Goal: Check status

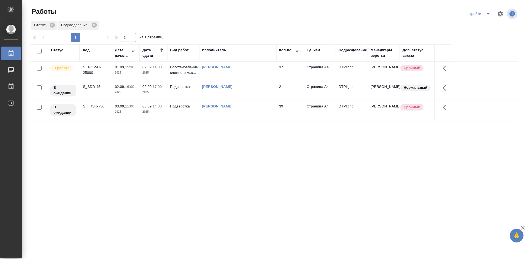
click at [97, 66] on div "S_T-OP-C-25000" at bounding box center [96, 69] width 26 height 11
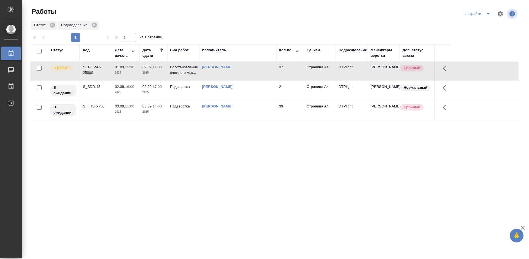
click at [97, 66] on div "S_T-OP-C-25000" at bounding box center [96, 69] width 26 height 11
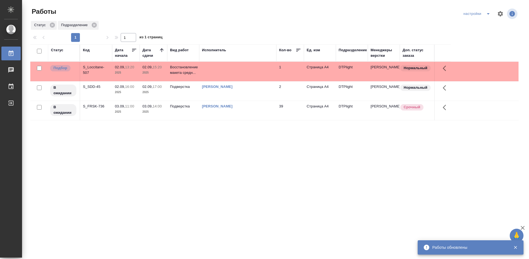
click at [276, 157] on div "Статус Код Дата начала Дата сдачи Вид работ Исполнитель Кол-во Ед. изм Подразде…" at bounding box center [274, 143] width 488 height 198
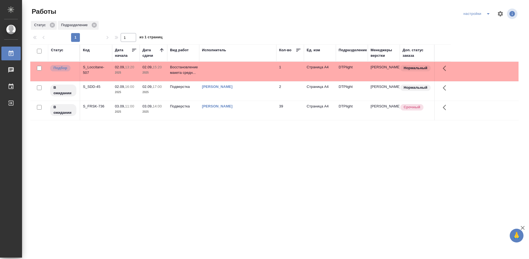
click at [97, 66] on div "S_Loccitane-507" at bounding box center [96, 69] width 26 height 11
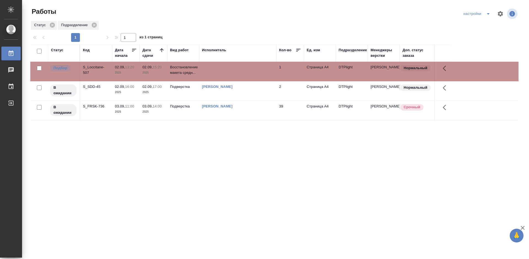
click at [97, 66] on div "S_Loccitane-507" at bounding box center [96, 69] width 26 height 11
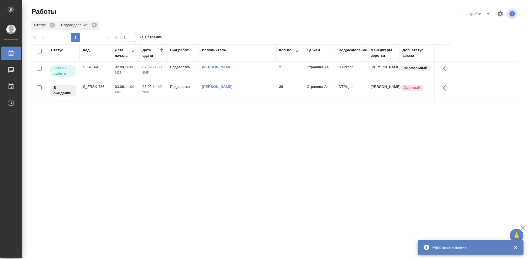
click at [233, 120] on div "Статус Код Дата начала Дата сдачи Вид работ Исполнитель Кол-во Ед. изм Подразде…" at bounding box center [274, 143] width 488 height 198
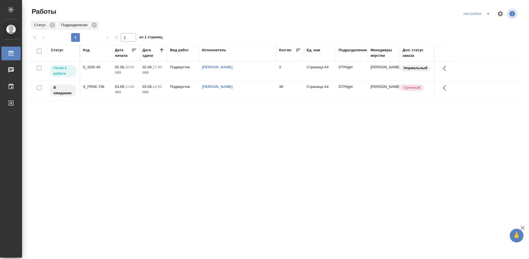
click at [90, 66] on div "S_SDD-45" at bounding box center [96, 67] width 26 height 6
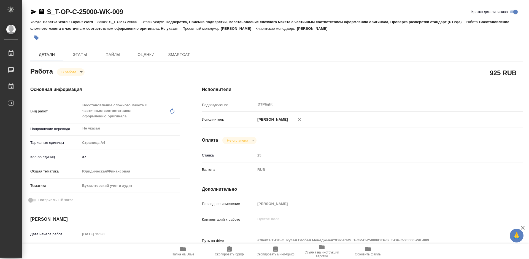
type textarea "x"
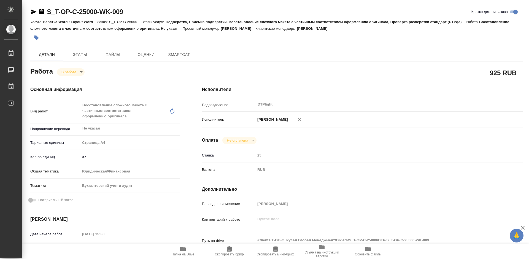
type textarea "x"
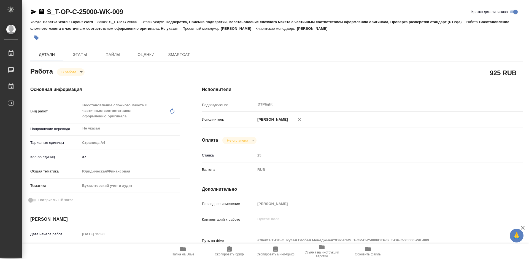
type textarea "x"
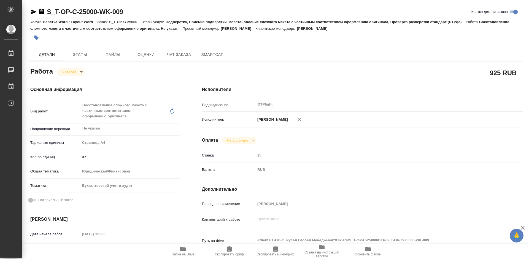
click at [185, 253] on span "Папка на Drive" at bounding box center [183, 254] width 23 height 4
type textarea "x"
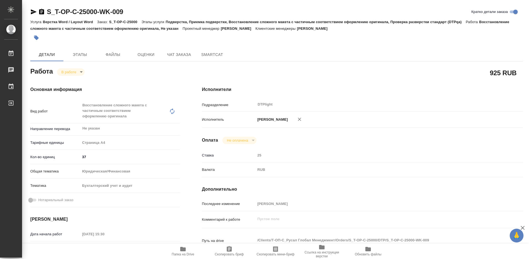
type textarea "x"
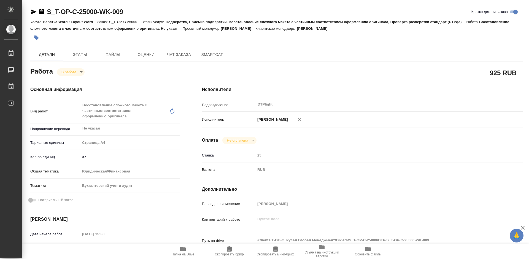
type textarea "x"
click at [68, 71] on body "🙏 .cls-1 fill:#fff; AWATERA Tretyakova Mariya Работы 0 Чаты График Выйти S_T-OP…" at bounding box center [264, 129] width 529 height 259
click at [85, 82] on li "Выполнен" at bounding box center [75, 81] width 36 height 9
type textarea "x"
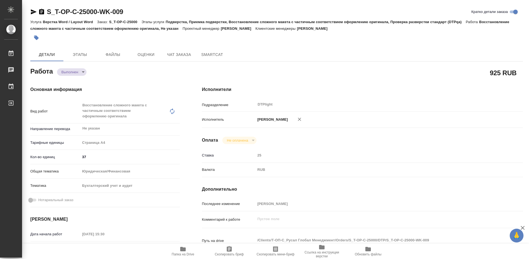
type textarea "x"
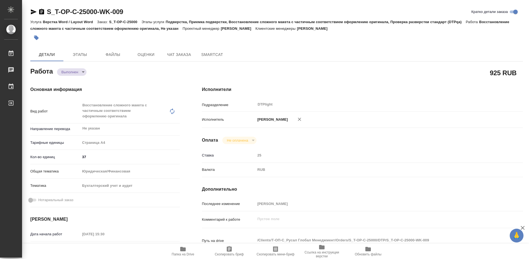
type textarea "x"
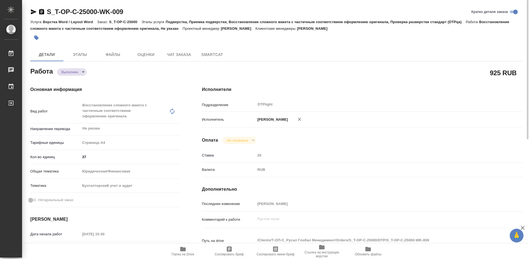
type textarea "x"
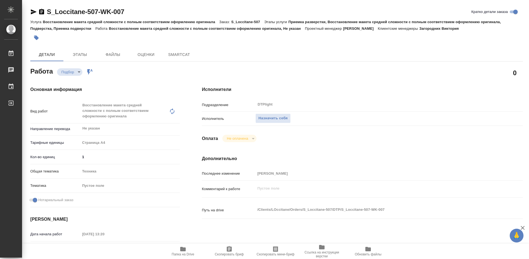
type textarea "x"
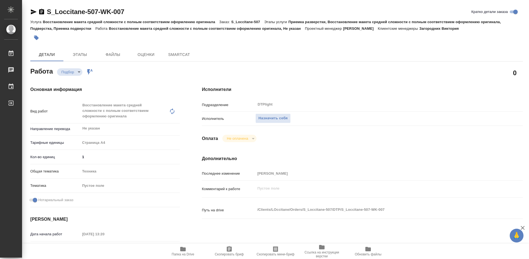
type textarea "x"
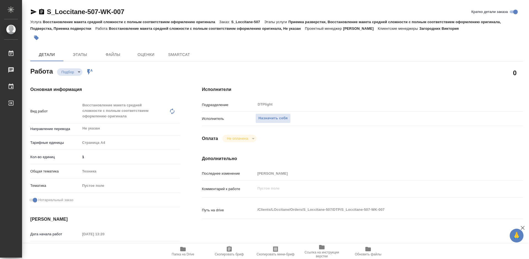
type textarea "x"
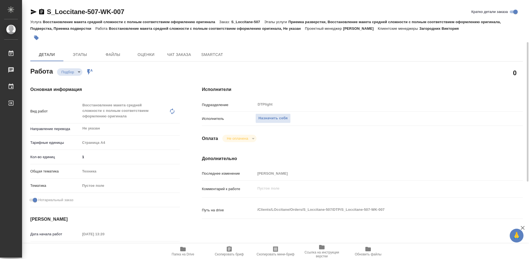
scroll to position [138, 0]
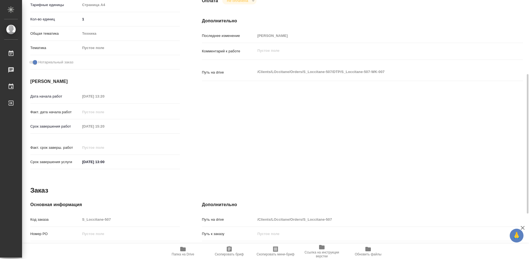
type textarea "x"
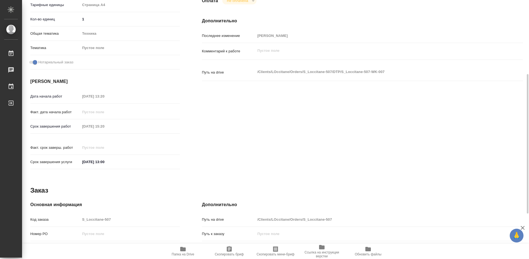
scroll to position [222, 0]
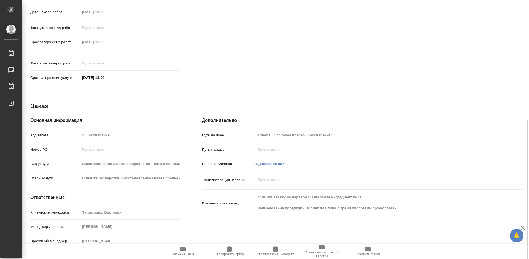
type textarea "x"
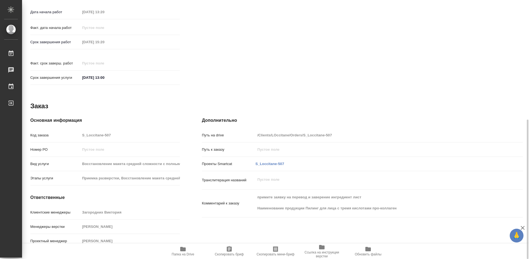
click at [190, 248] on span "Папка на Drive" at bounding box center [183, 251] width 40 height 10
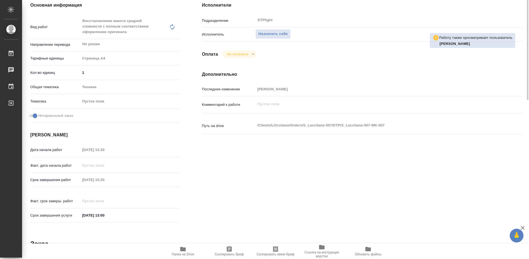
scroll to position [0, 0]
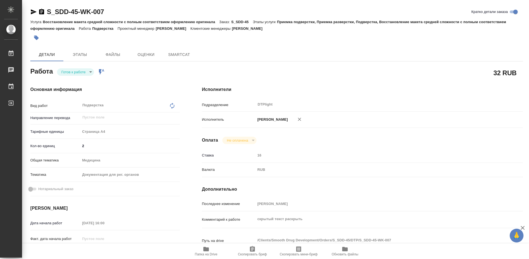
type textarea "x"
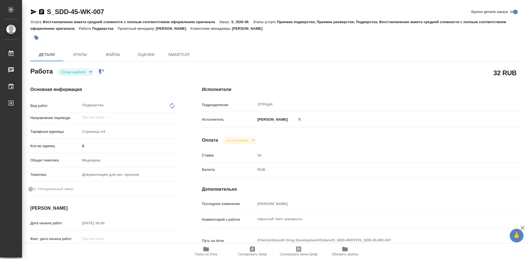
type textarea "x"
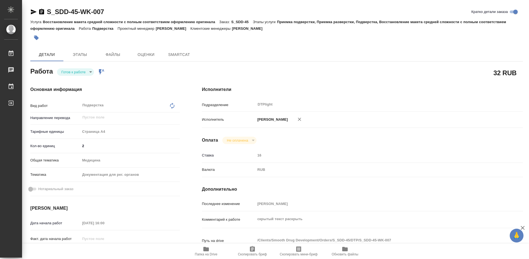
type textarea "x"
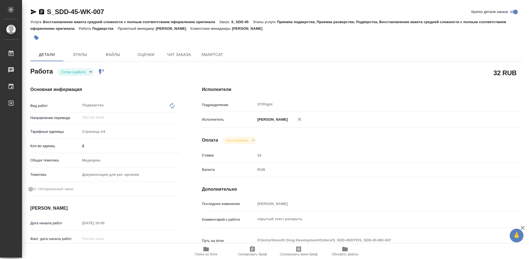
type textarea "x"
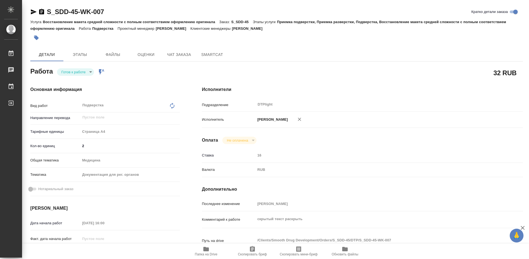
type textarea "x"
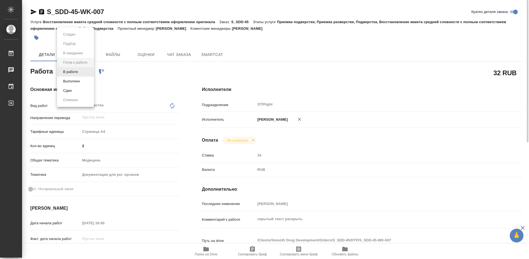
click at [90, 72] on body "🙏 .cls-1 fill:#fff; AWATERA [PERSON_NAME] Работы 0 Чаты График Выйти S_SDD-45-W…" at bounding box center [264, 129] width 529 height 259
click at [85, 71] on li "В работе" at bounding box center [75, 71] width 37 height 9
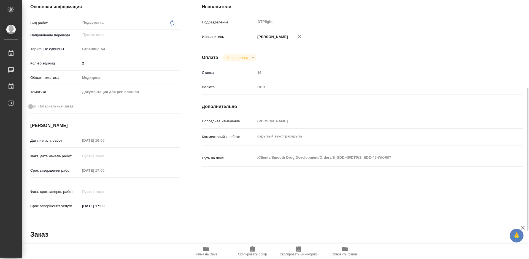
scroll to position [110, 0]
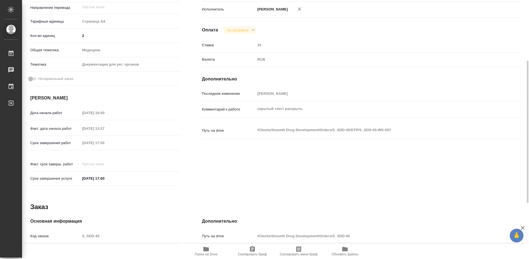
type textarea "x"
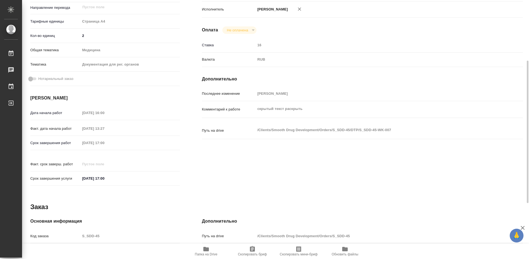
type textarea "x"
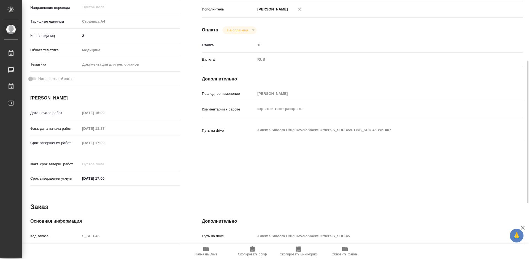
click at [209, 251] on icon "button" at bounding box center [206, 249] width 7 height 7
type textarea "x"
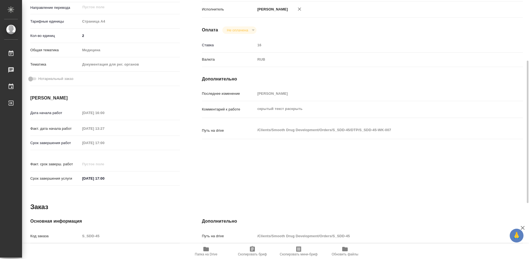
type textarea "x"
